Goal: Book appointment/travel/reservation

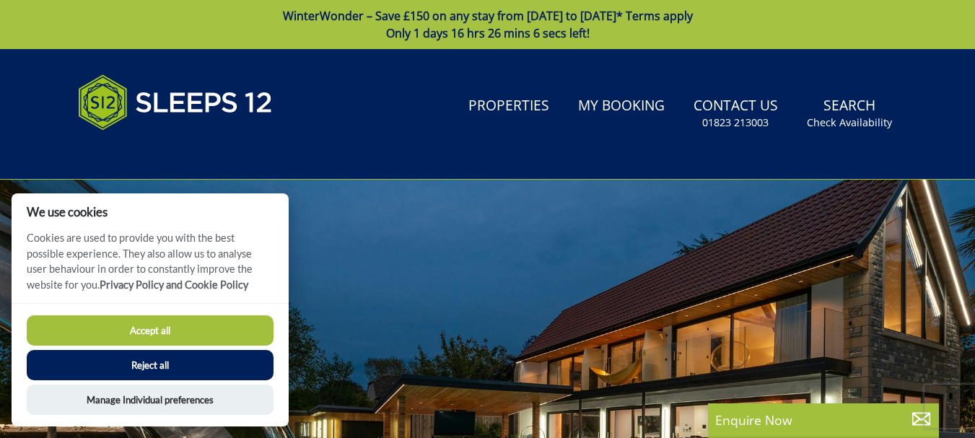
click at [174, 327] on button "Accept all" at bounding box center [150, 331] width 247 height 30
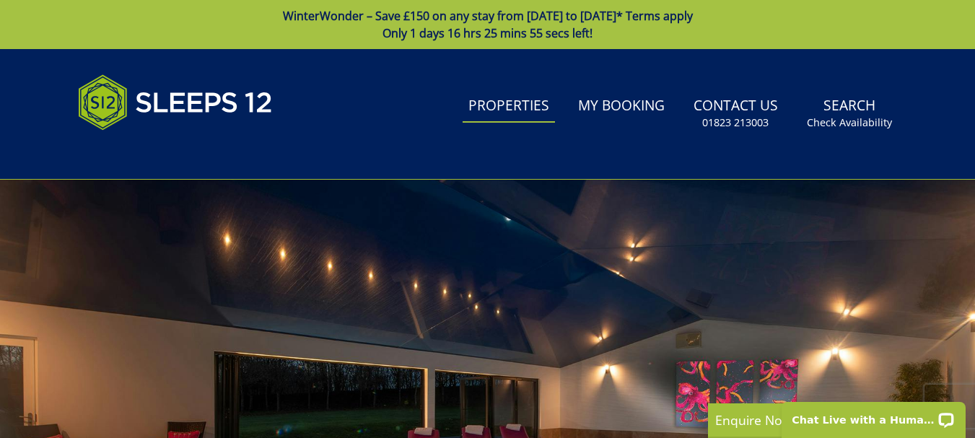
click at [513, 114] on link "Properties" at bounding box center [509, 106] width 92 height 32
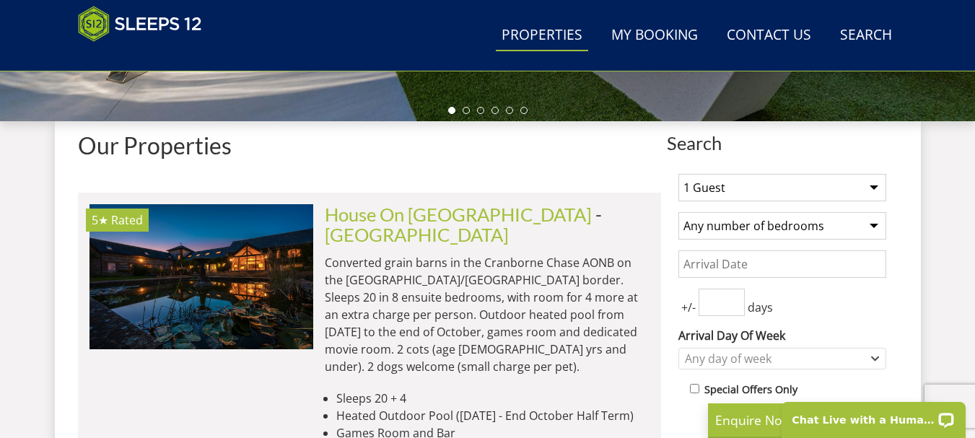
scroll to position [505, 0]
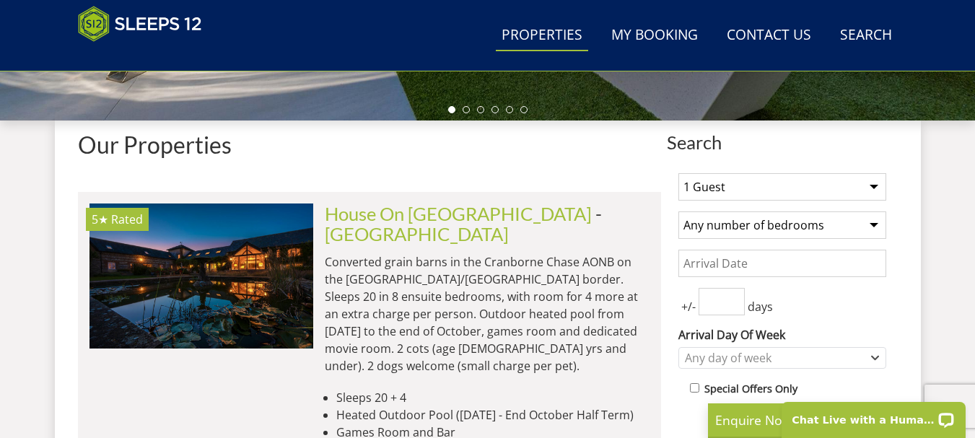
click at [802, 194] on select "1 Guest 2 Guests 3 Guests 4 Guests 5 Guests 6 Guests 7 Guests 8 Guests 9 Guests…" at bounding box center [783, 186] width 208 height 27
select select "12"
click at [679, 173] on select "1 Guest 2 Guests 3 Guests 4 Guests 5 Guests 6 Guests 7 Guests 8 Guests 9 Guests…" at bounding box center [783, 186] width 208 height 27
click at [808, 230] on select "Any number of bedrooms 4 Bedrooms 5 Bedrooms 6 Bedrooms 7 Bedrooms 8 Bedrooms 9…" at bounding box center [783, 225] width 208 height 27
select select "5"
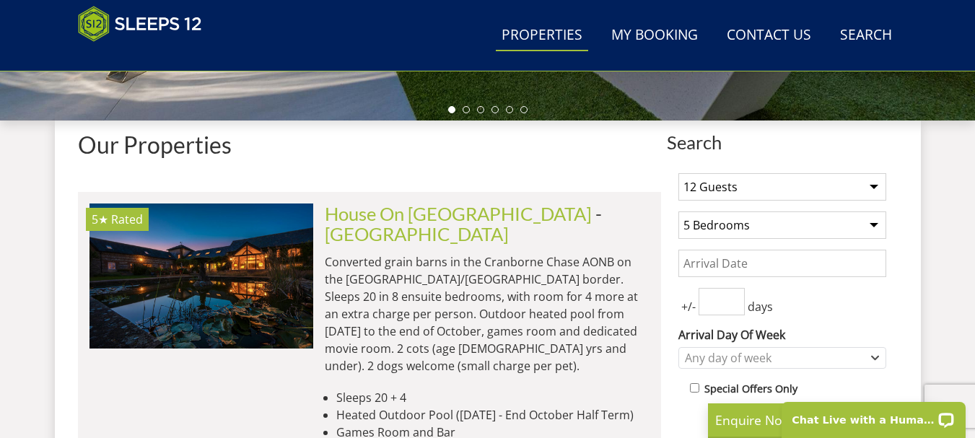
click at [679, 212] on select "Any number of bedrooms 4 Bedrooms 5 Bedrooms 6 Bedrooms 7 Bedrooms 8 Bedrooms 9…" at bounding box center [783, 225] width 208 height 27
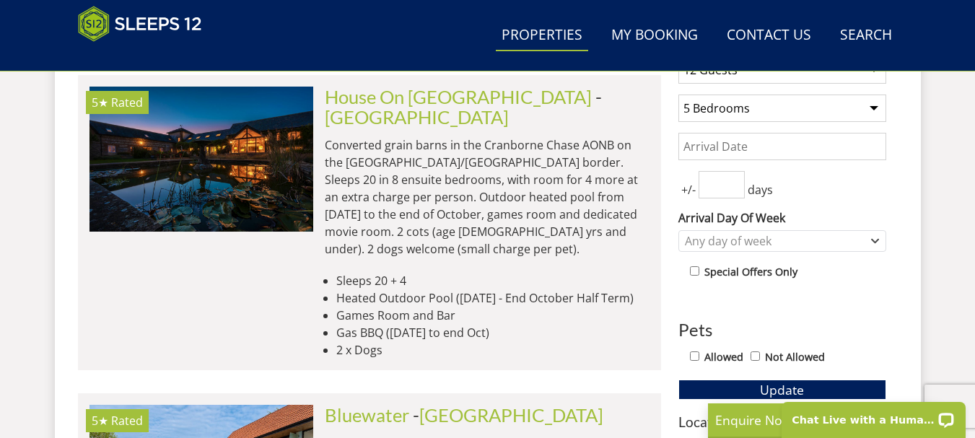
scroll to position [650, 0]
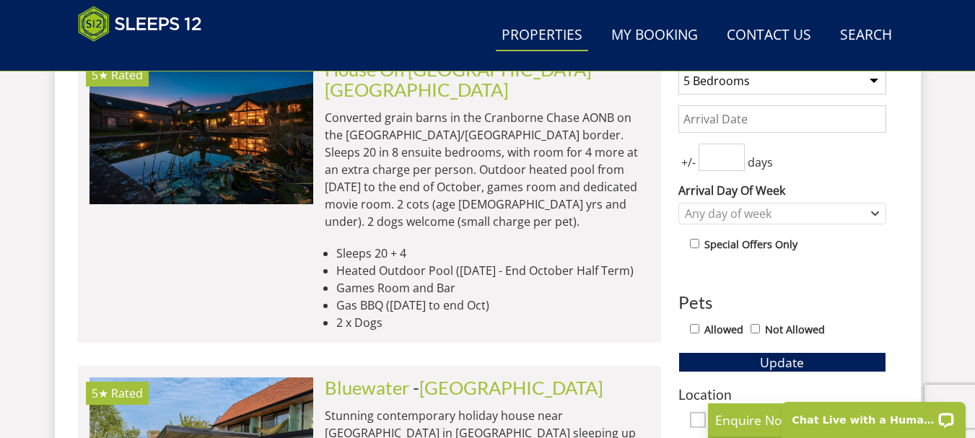
click at [747, 121] on input "Date" at bounding box center [783, 118] width 208 height 27
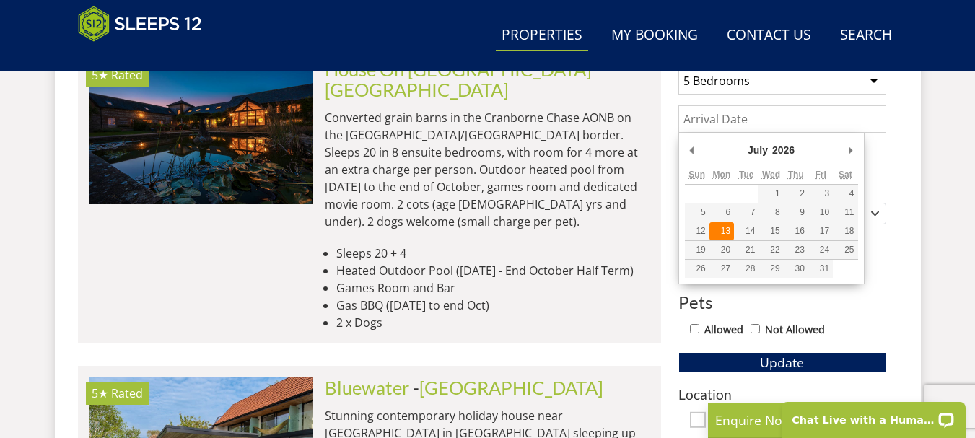
type input "13/07/2026"
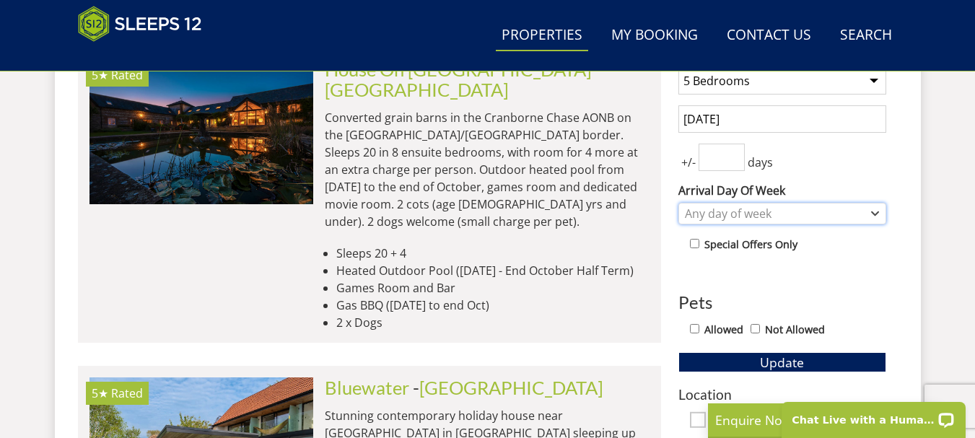
click at [757, 210] on div "Any day of week" at bounding box center [775, 214] width 187 height 16
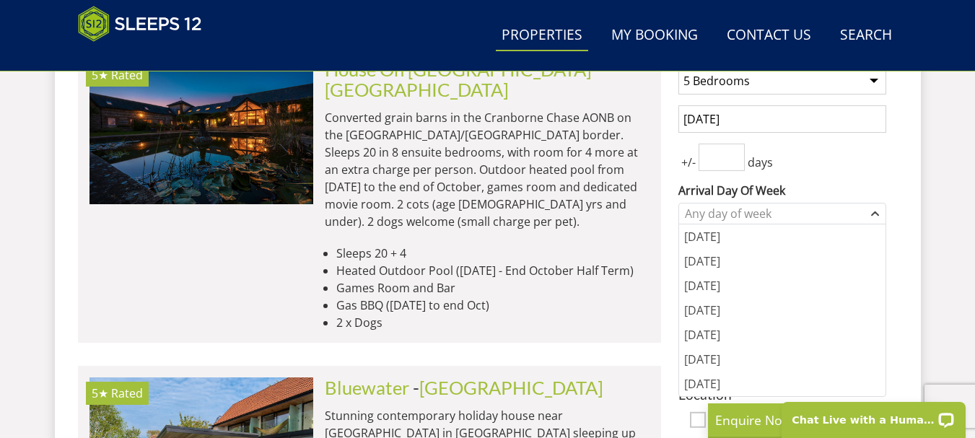
click at [820, 160] on div "+/- days" at bounding box center [783, 157] width 208 height 27
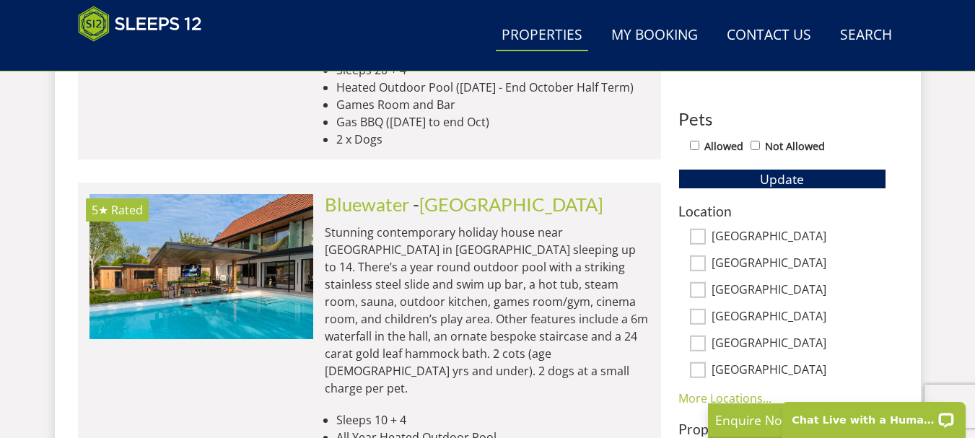
scroll to position [866, 0]
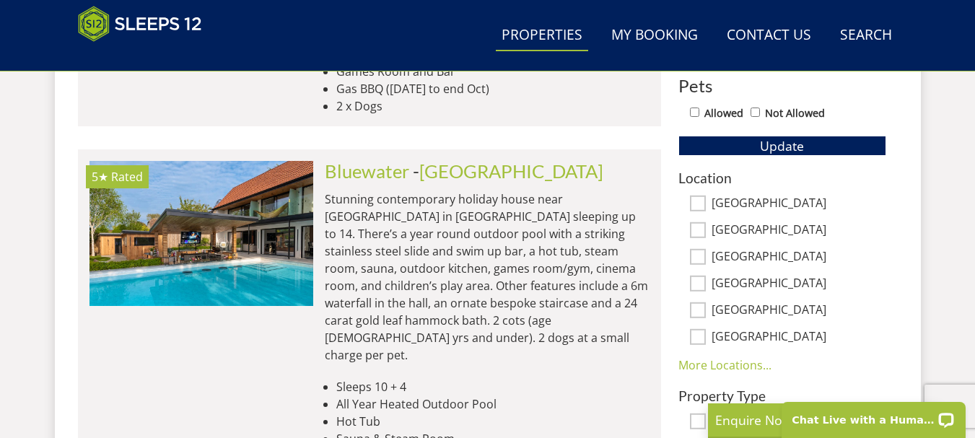
click at [703, 227] on input "[GEOGRAPHIC_DATA]" at bounding box center [698, 230] width 16 height 16
checkbox input "true"
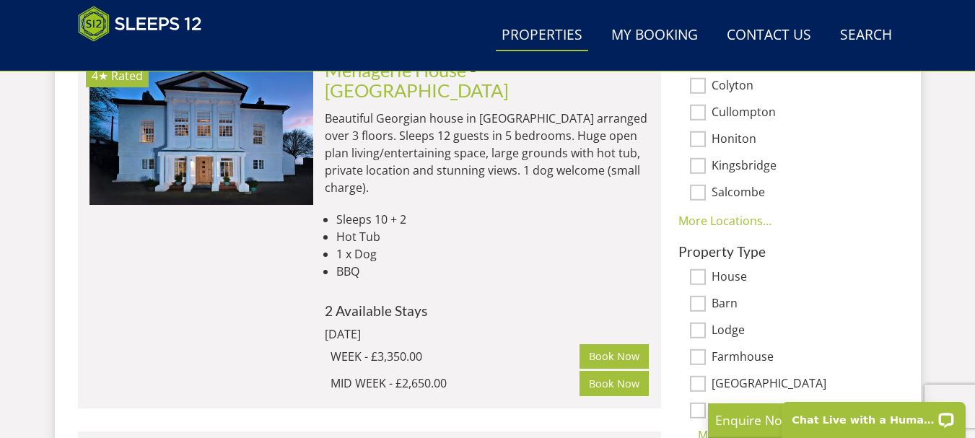
scroll to position [1083, 0]
click at [726, 212] on link "More Locations..." at bounding box center [725, 220] width 93 height 16
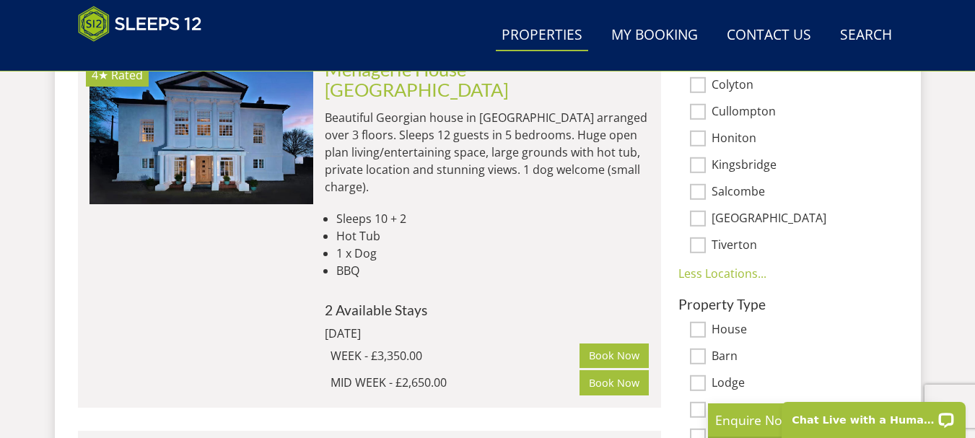
scroll to position [1011, 0]
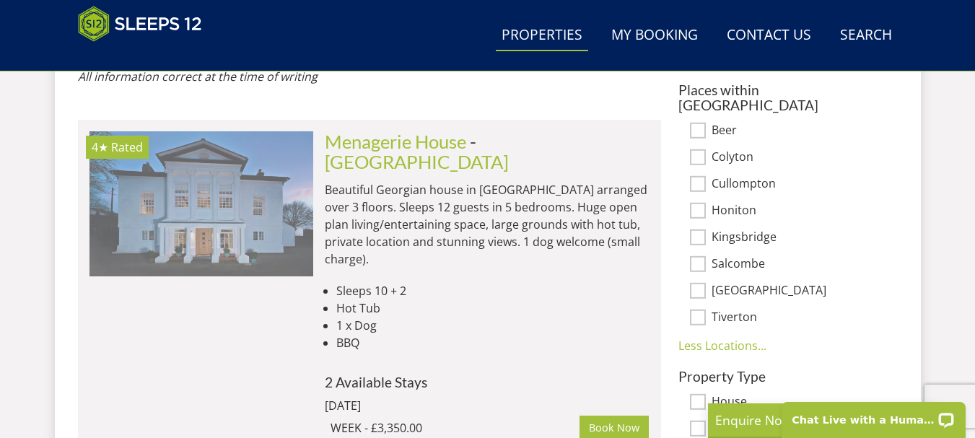
click at [286, 196] on img at bounding box center [202, 203] width 224 height 144
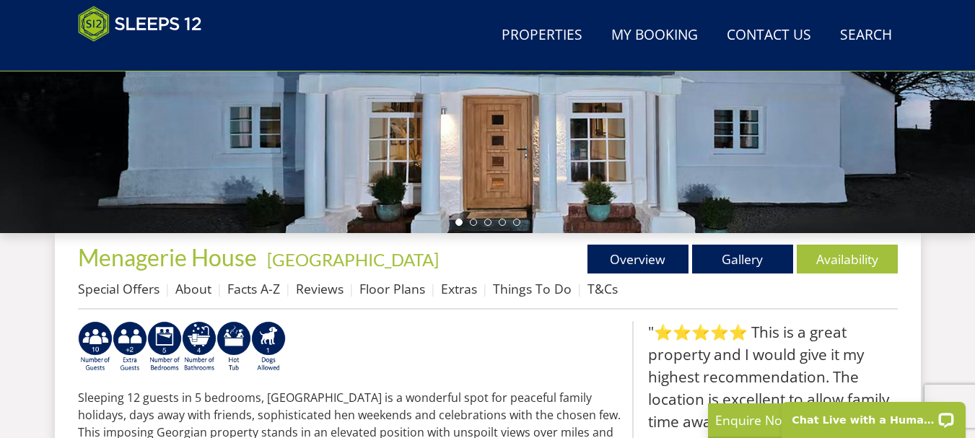
scroll to position [361, 0]
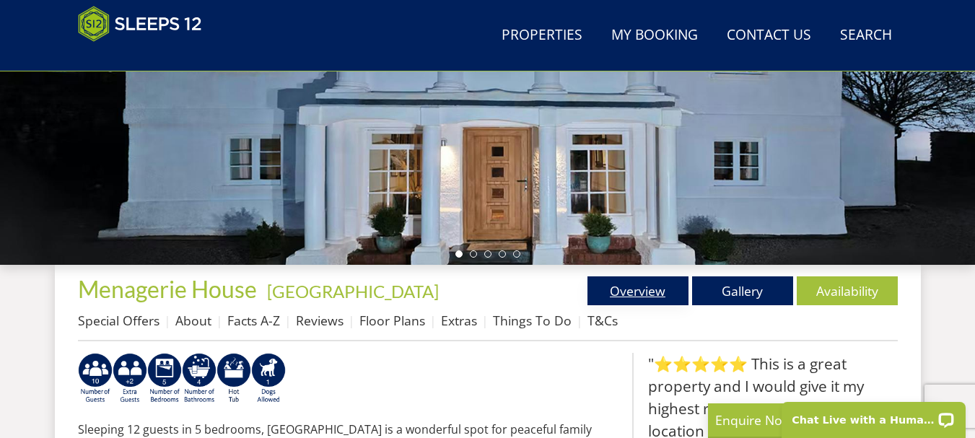
click at [650, 291] on link "Overview" at bounding box center [638, 291] width 101 height 29
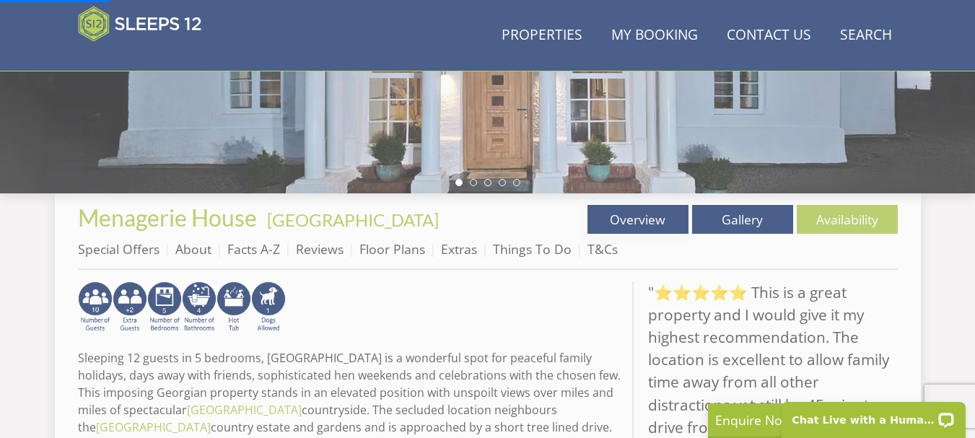
scroll to position [433, 0]
click at [746, 227] on link "Gallery" at bounding box center [742, 218] width 101 height 29
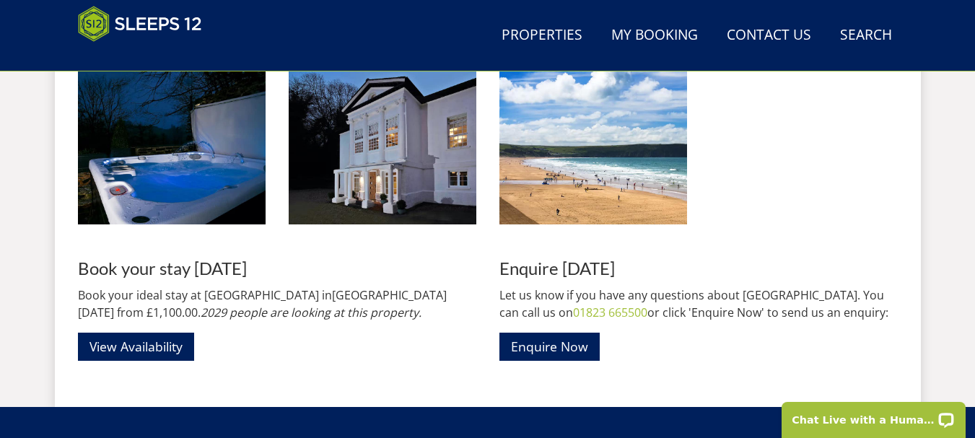
scroll to position [1733, 0]
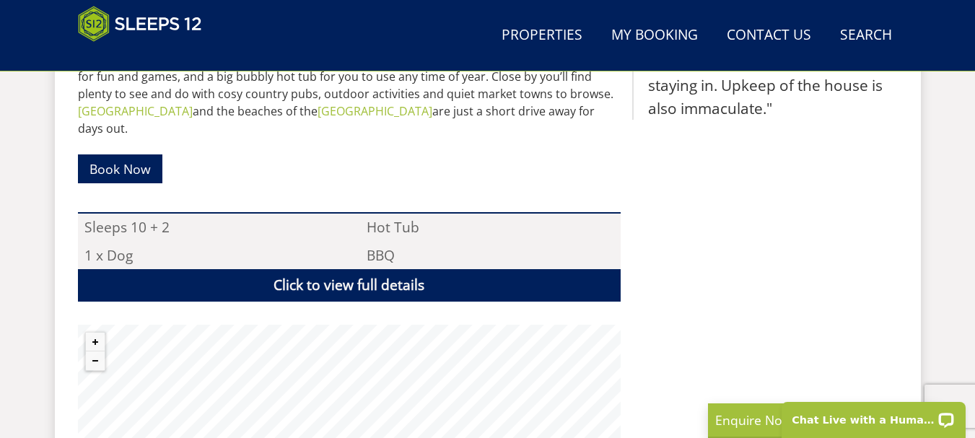
scroll to position [1011, 0]
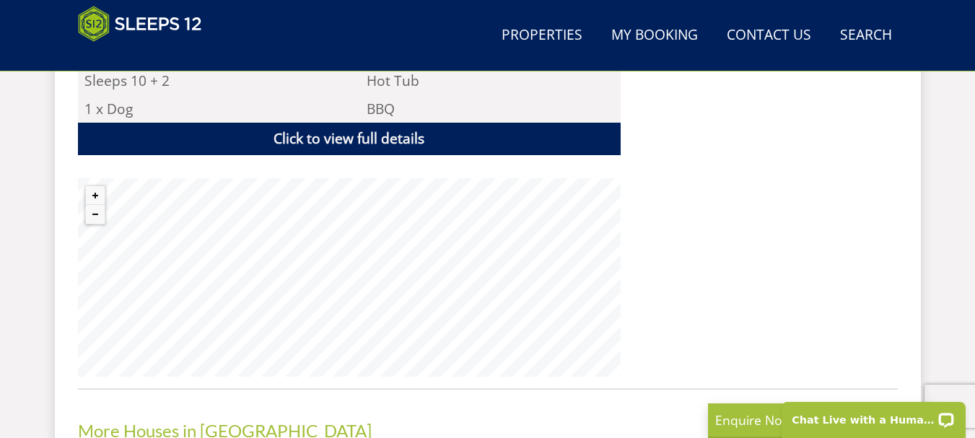
click at [484, 422] on div "Properties Menagerie House - Devon Overview Gallery Availability Special Offers…" at bounding box center [488, 131] width 820 height 1032
click at [484, 422] on h3 "More Houses in Devon" at bounding box center [488, 431] width 820 height 19
select select "12"
select select "5"
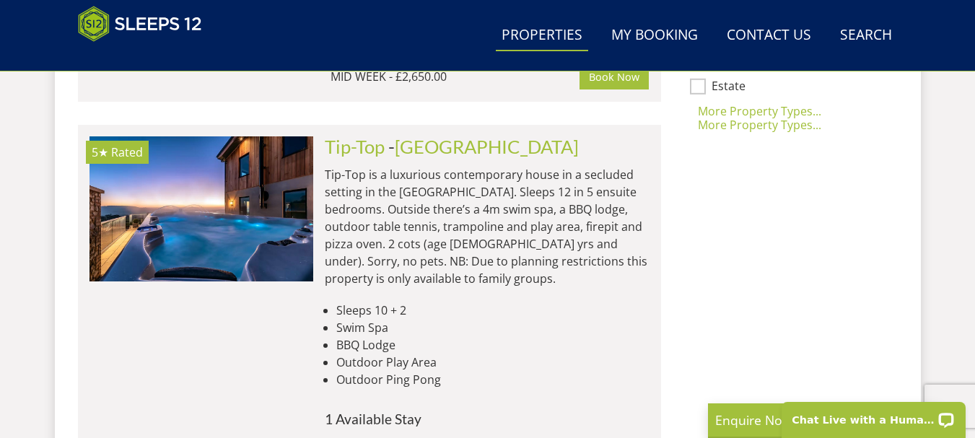
scroll to position [1227, 0]
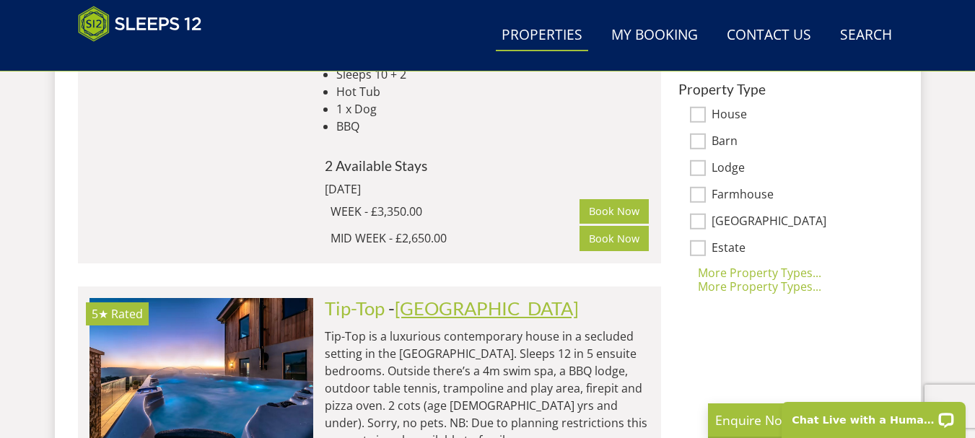
click at [422, 297] on link "[GEOGRAPHIC_DATA]" at bounding box center [487, 308] width 184 height 22
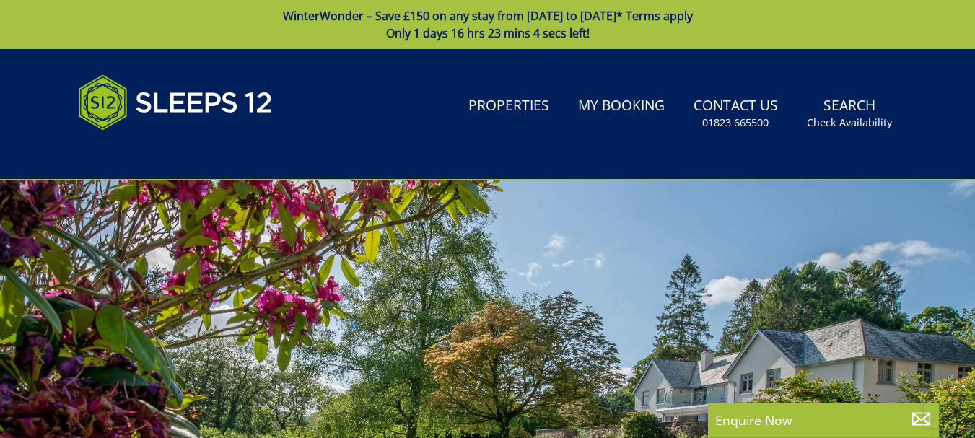
click at [397, 253] on div at bounding box center [487, 432] width 975 height 505
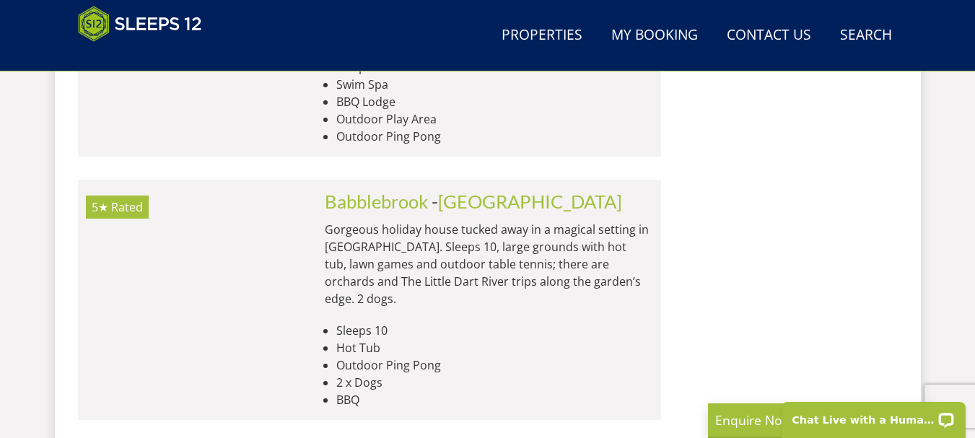
scroll to position [2094, 0]
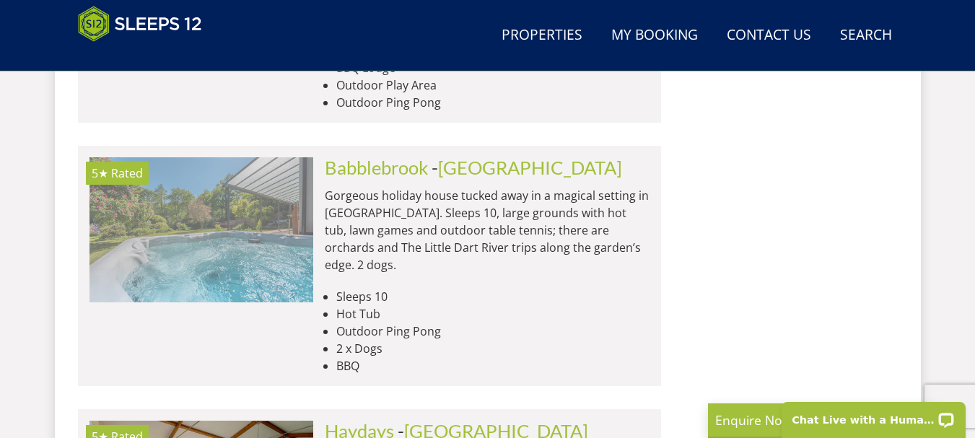
click at [270, 157] on img at bounding box center [202, 229] width 224 height 144
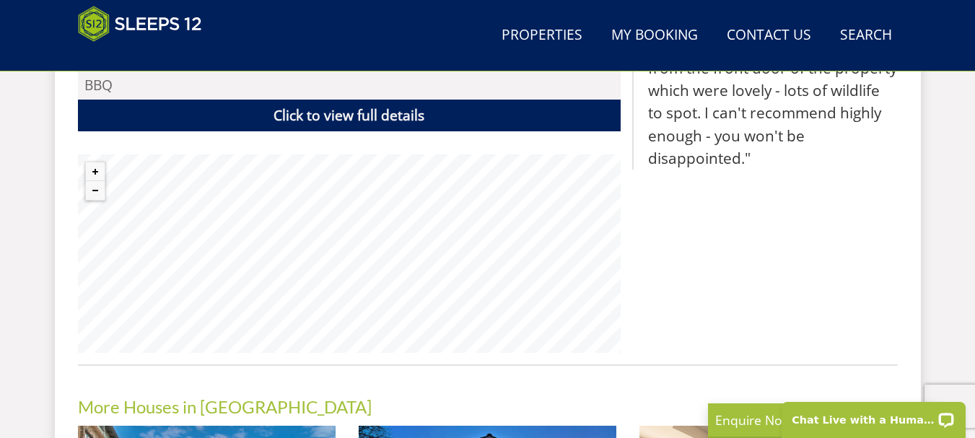
scroll to position [1097, 0]
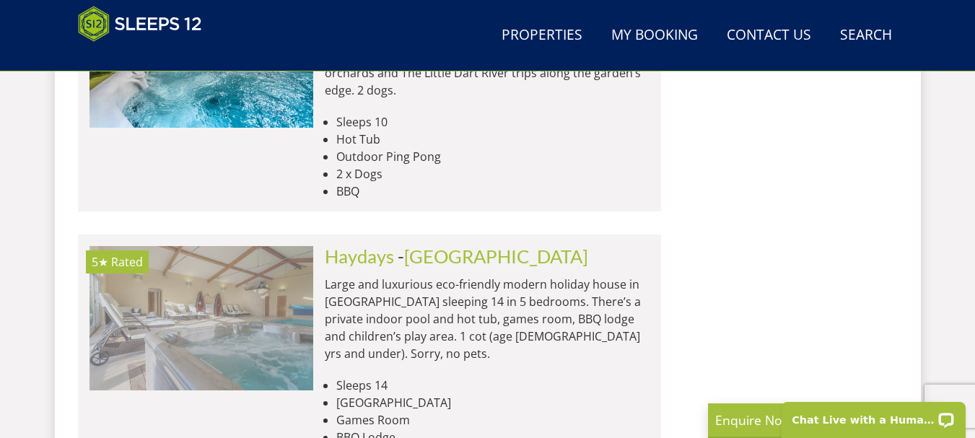
click at [312, 246] on img at bounding box center [202, 318] width 224 height 144
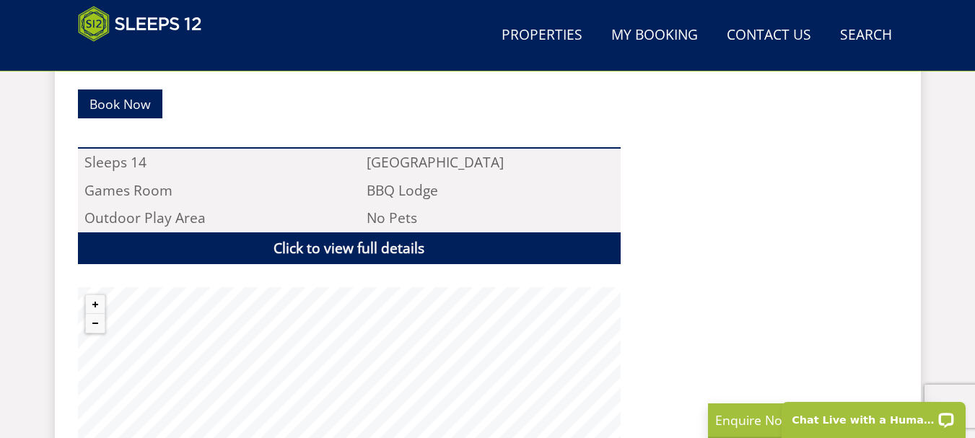
scroll to position [1011, 0]
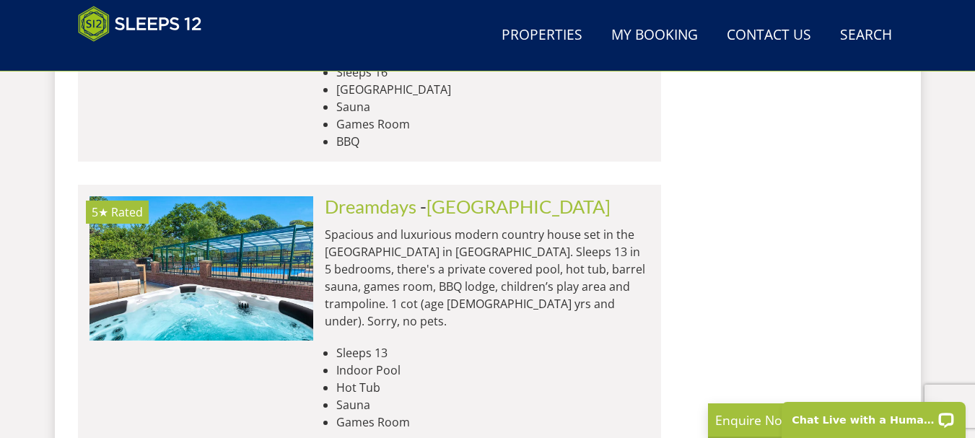
scroll to position [4290, 0]
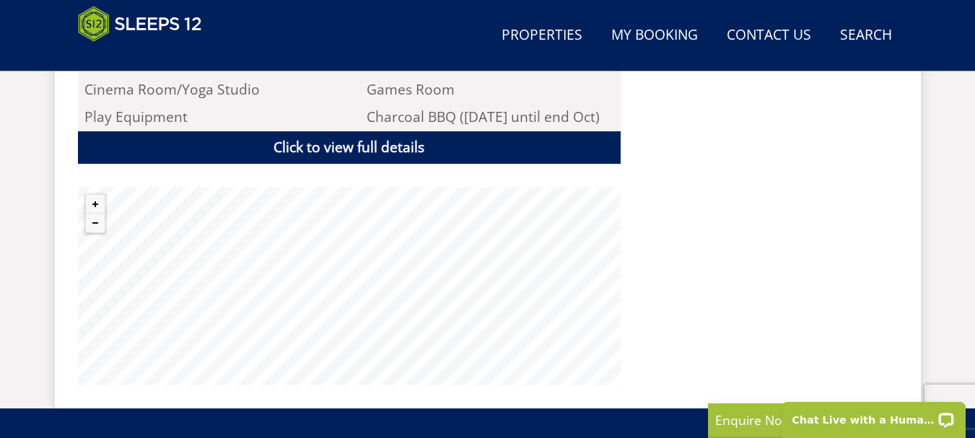
scroll to position [1155, 0]
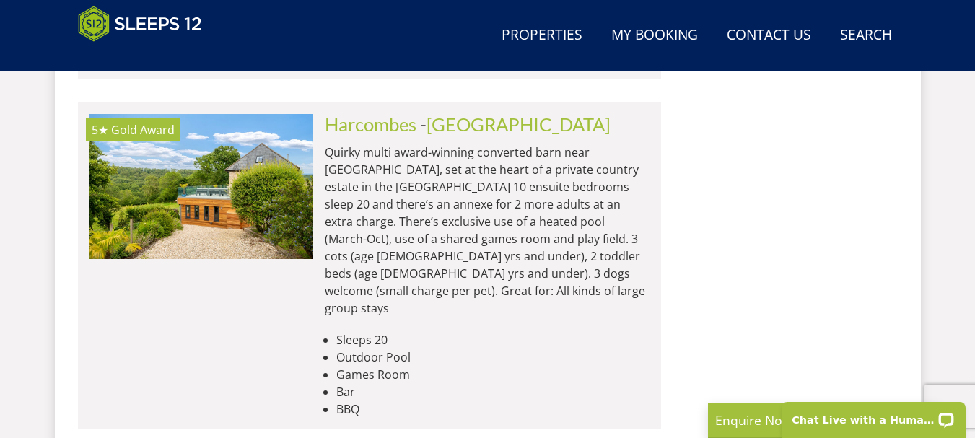
scroll to position [6240, 0]
